Goal: Task Accomplishment & Management: Use online tool/utility

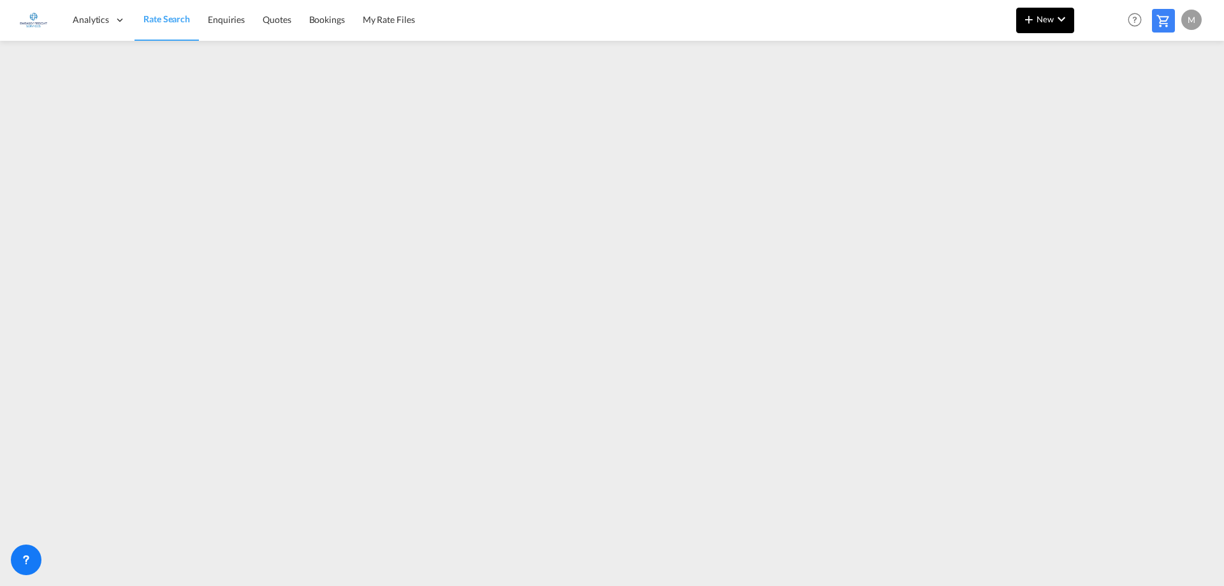
click at [1032, 15] on md-icon "icon-plus 400-fg" at bounding box center [1028, 18] width 15 height 15
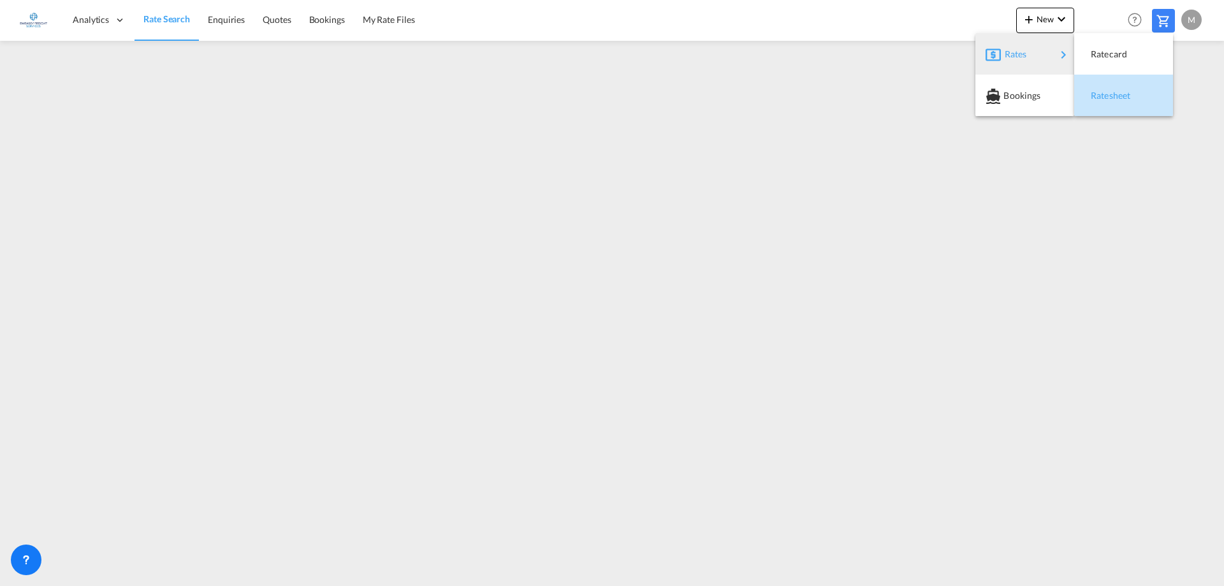
click at [1104, 94] on span "Ratesheet" at bounding box center [1097, 95] width 14 height 25
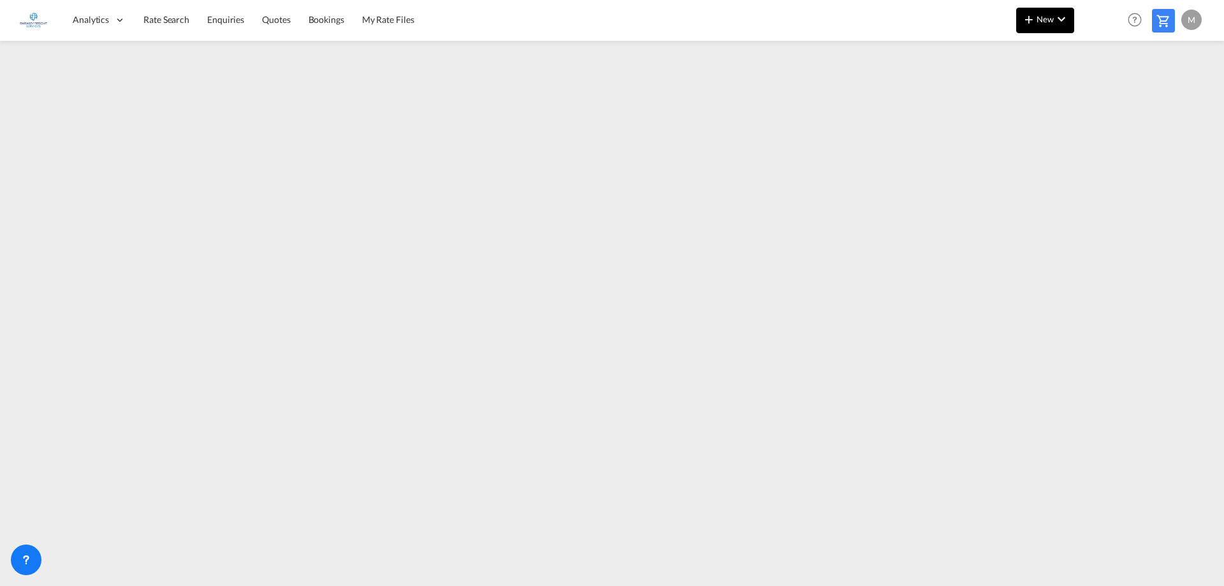
click at [1036, 20] on md-icon "icon-plus 400-fg" at bounding box center [1028, 18] width 15 height 15
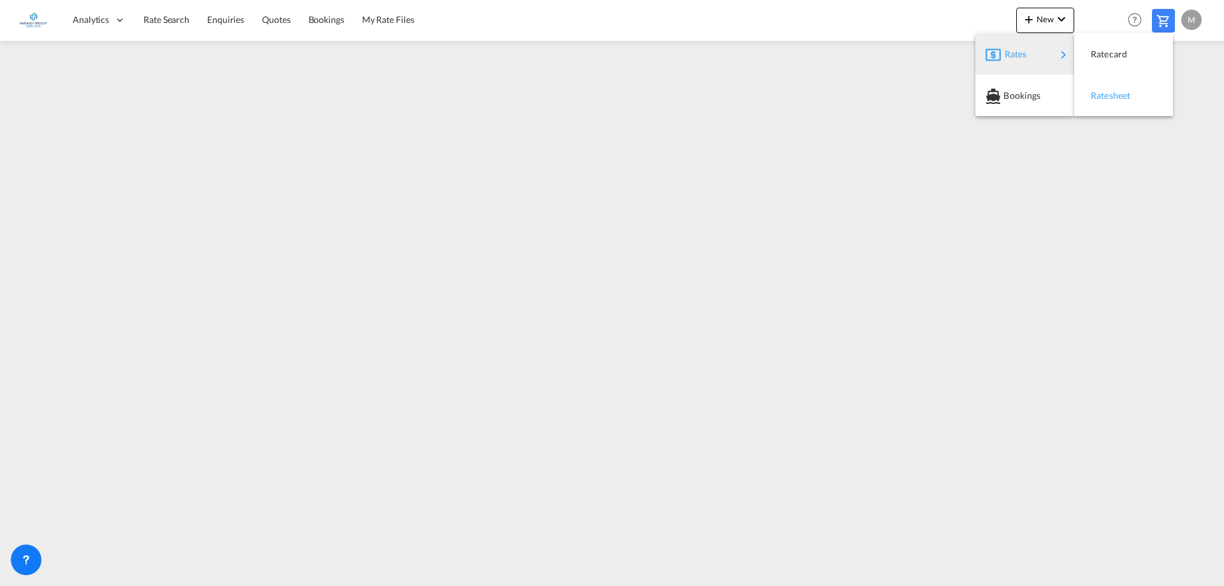
click at [1116, 105] on div "Ratesheet" at bounding box center [1113, 96] width 47 height 32
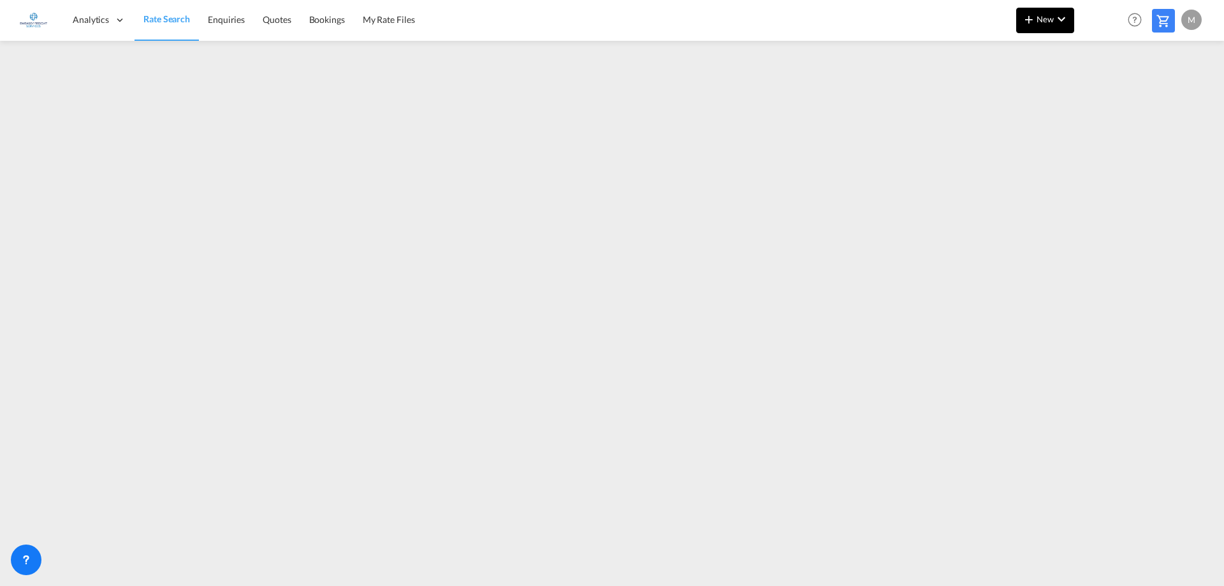
click at [1042, 24] on span "New" at bounding box center [1045, 19] width 48 height 10
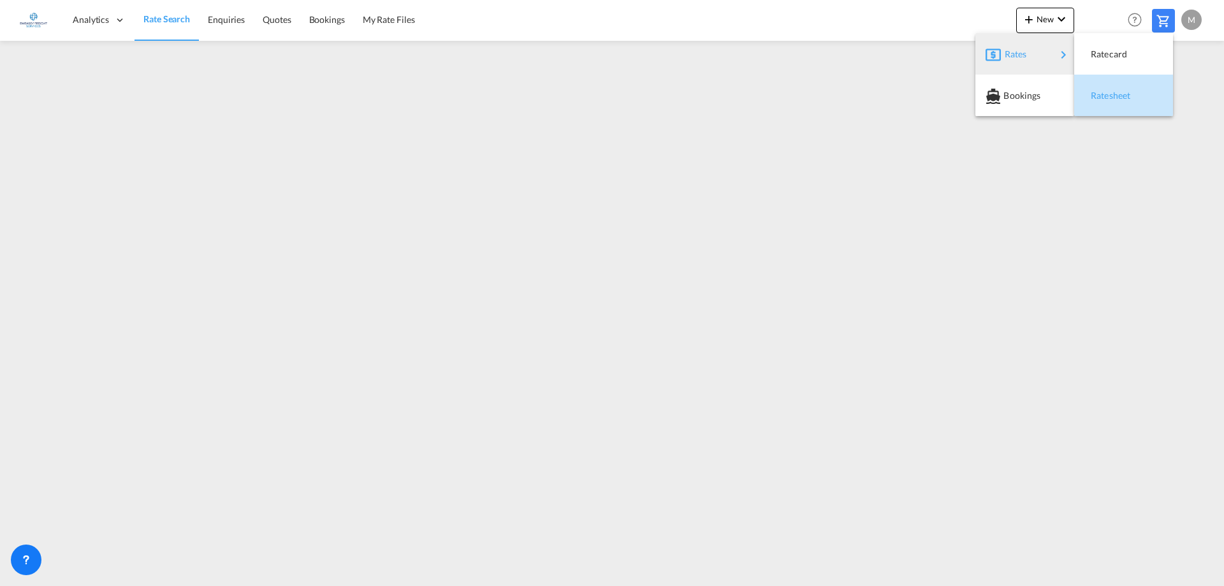
click at [1104, 98] on span "Ratesheet" at bounding box center [1097, 95] width 14 height 25
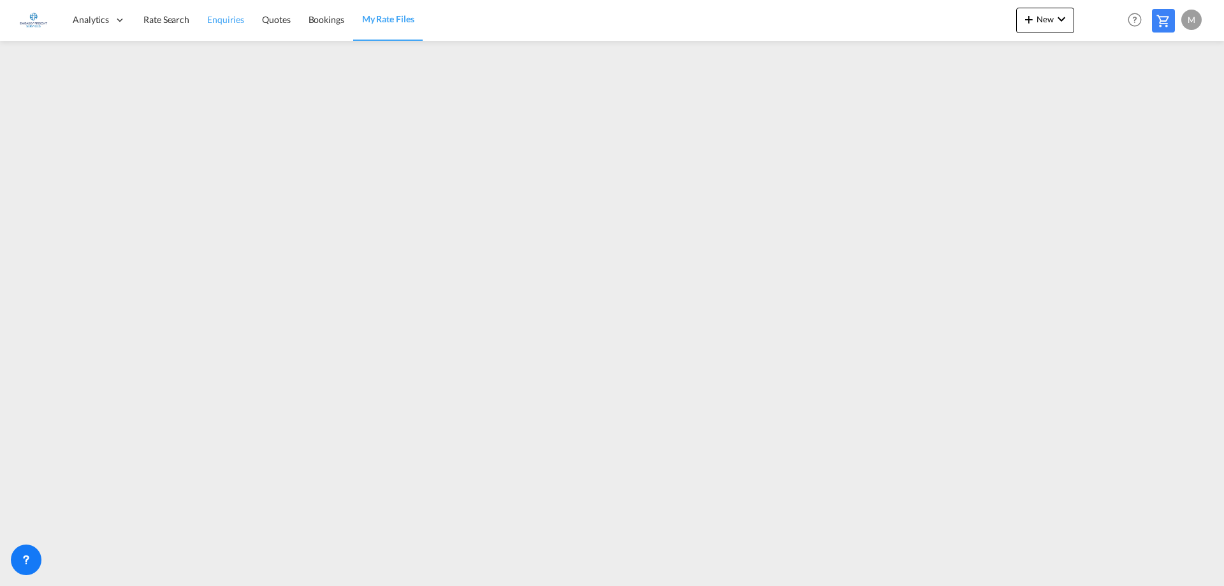
drag, startPoint x: 155, startPoint y: 21, endPoint x: 221, endPoint y: 30, distance: 66.9
click at [155, 21] on span "Rate Search" at bounding box center [166, 19] width 46 height 11
